Goal: Information Seeking & Learning: Learn about a topic

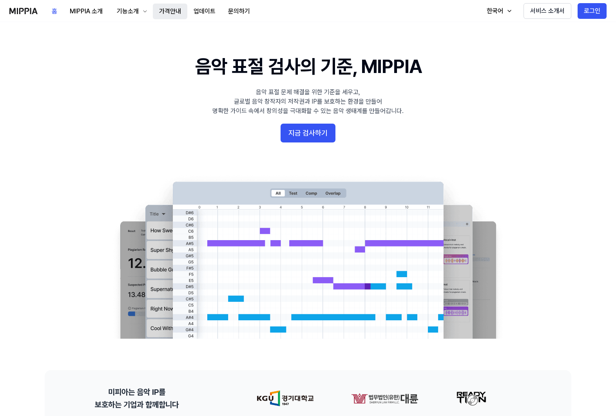
click at [157, 12] on button "가격안내" at bounding box center [170, 12] width 34 height 16
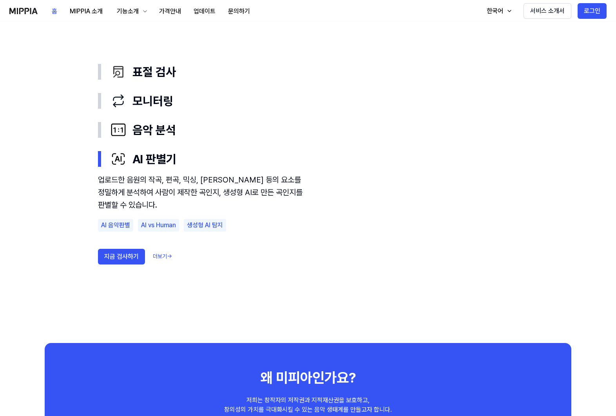
scroll to position [431, 0]
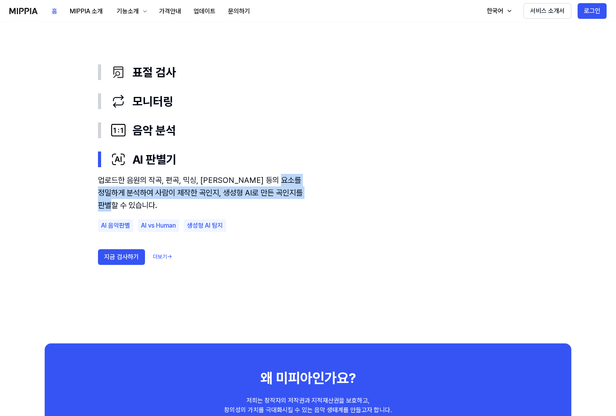
drag, startPoint x: 100, startPoint y: 187, endPoint x: 259, endPoint y: 200, distance: 159.8
click at [259, 200] on div "업로드한 음원의 작곡, 편곡, 믹싱, [PERSON_NAME] 등의 요소를 정밀하게 분석하여 사람이 제작한 곡인지, 생성형 AI로 만든 곡인지…" at bounding box center [204, 193] width 212 height 38
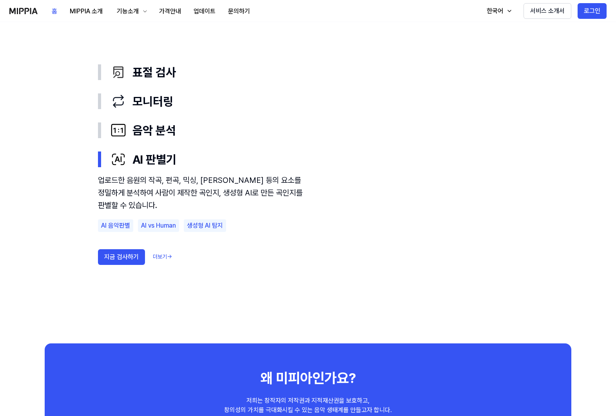
click at [271, 184] on div "업로드한 음원의 작곡, 편곡, 믹싱, [PERSON_NAME] 등의 요소를 정밀하게 분석하여 사람이 제작한 곡인지, 생성형 AI로 만든 곡인지…" at bounding box center [204, 193] width 212 height 38
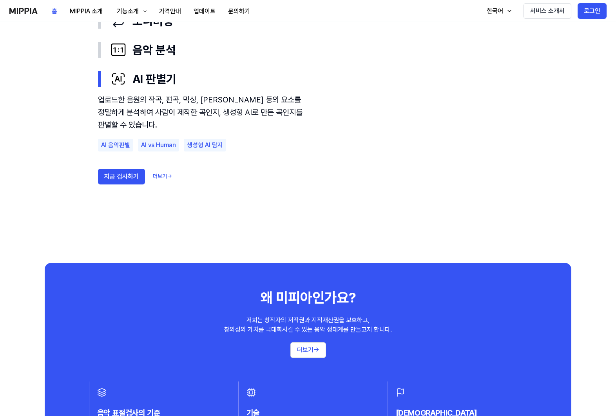
scroll to position [588, 0]
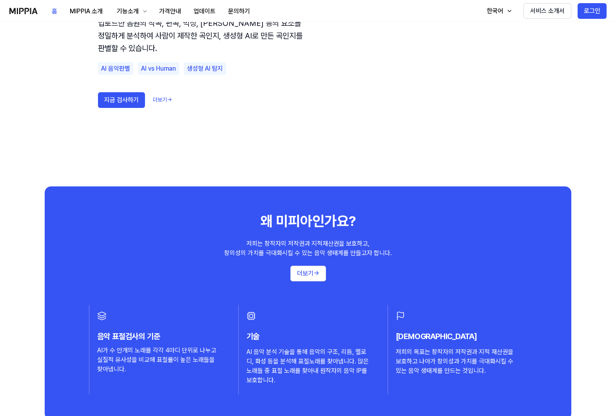
click at [555, 138] on use "표절 검사 모니터링 음악 분석 AI 판별기 표절 검사 모니터링 음악 분석 AI 판별기 업로드한 음원의 작곡, 편곡, 믹싱, [PERSON_NA…" at bounding box center [308, 12] width 565 height 348
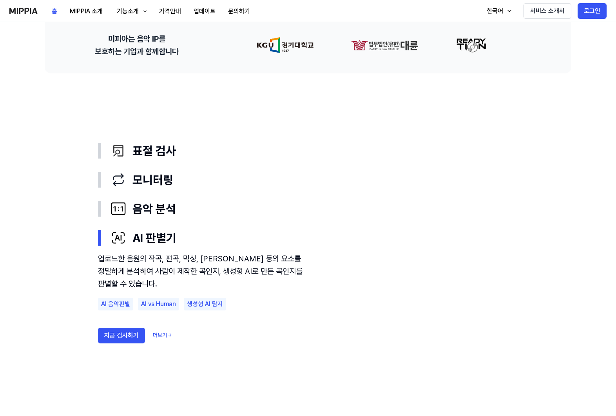
scroll to position [353, 0]
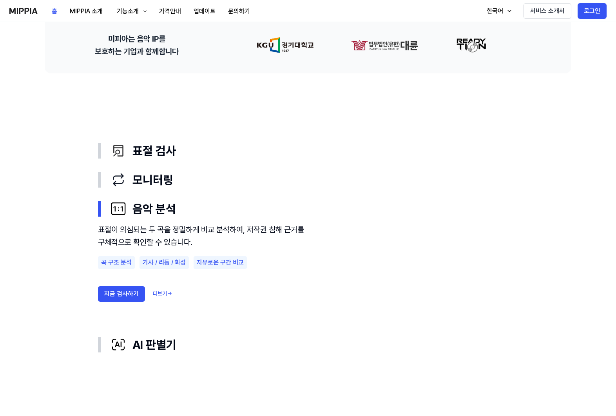
click at [541, 109] on use "표절 검사 모니터링 음악 분석 AI 판별기 표절 검사 모니터링 음악 분석 표절이 의심되는 두 곡을 정밀하게 비교 분석하여, 저작권 침해 근거를…" at bounding box center [308, 247] width 565 height 348
